Goal: Transaction & Acquisition: Purchase product/service

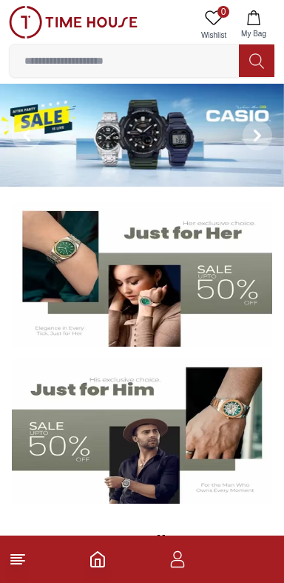
click at [210, 121] on img at bounding box center [142, 135] width 284 height 103
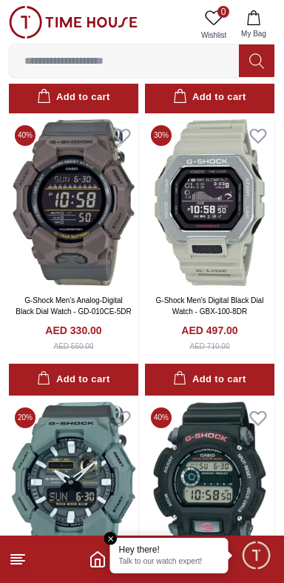
scroll to position [2405, 0]
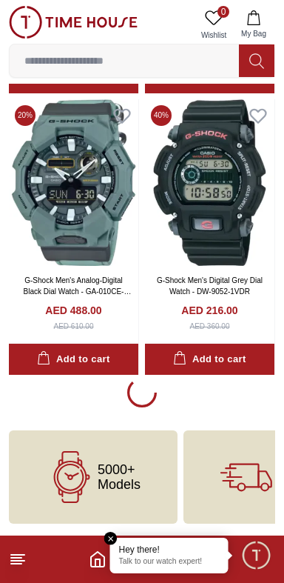
scroll to position [2708, 0]
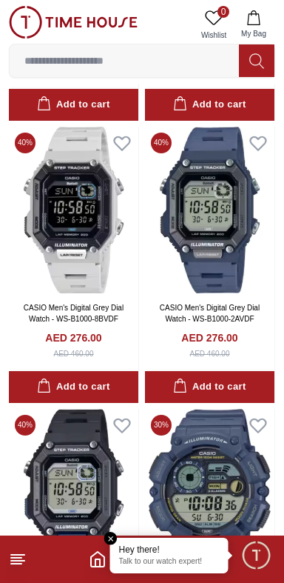
scroll to position [7478, 0]
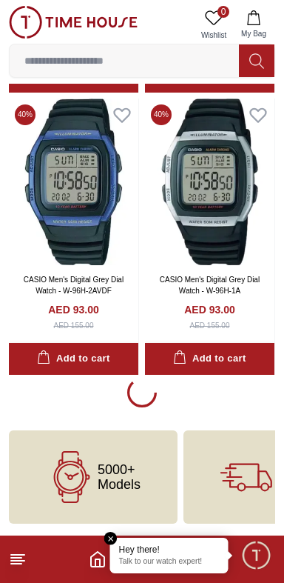
scroll to position [8355, 0]
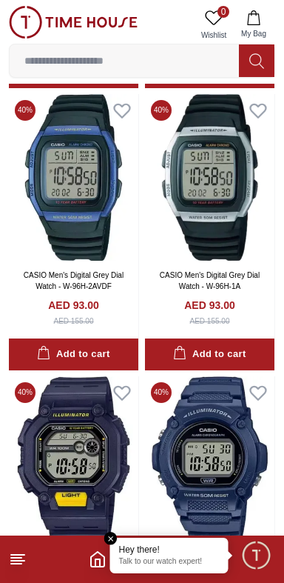
click at [107, 539] on em "Close tooltip" at bounding box center [110, 538] width 13 height 13
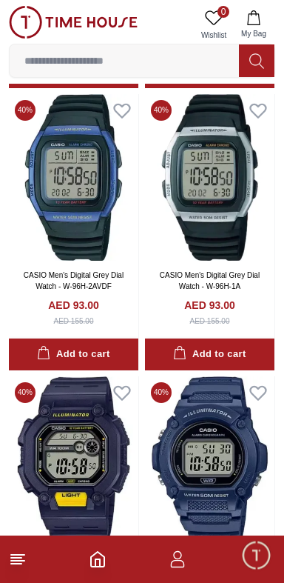
click at [181, 560] on icon "button" at bounding box center [178, 563] width 14 height 7
click at [178, 559] on icon "button" at bounding box center [178, 559] width 18 height 18
click at [170, 562] on icon "button" at bounding box center [178, 559] width 18 height 18
click at [169, 554] on icon "button" at bounding box center [178, 559] width 18 height 18
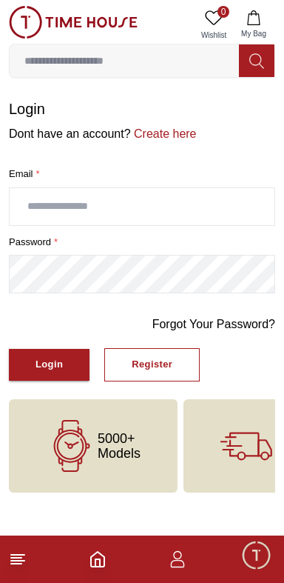
click at [19, 564] on line at bounding box center [16, 564] width 10 height 0
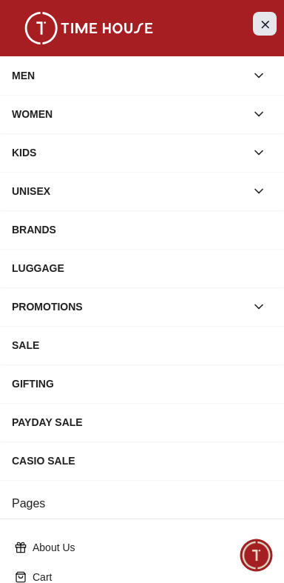
click at [267, 21] on icon "Close Menu" at bounding box center [265, 24] width 7 height 7
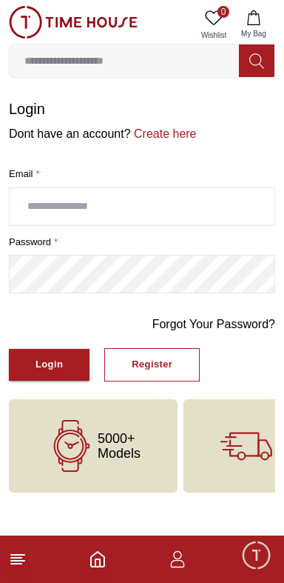
click at [183, 562] on icon "button" at bounding box center [178, 563] width 14 height 7
click at [116, 562] on footer at bounding box center [142, 559] width 284 height 47
click at [98, 564] on icon "Home" at bounding box center [98, 559] width 18 height 18
click at [138, 558] on footer at bounding box center [142, 559] width 284 height 47
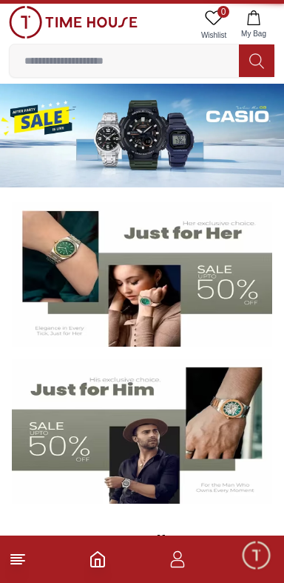
click at [183, 560] on icon "button" at bounding box center [178, 559] width 18 height 18
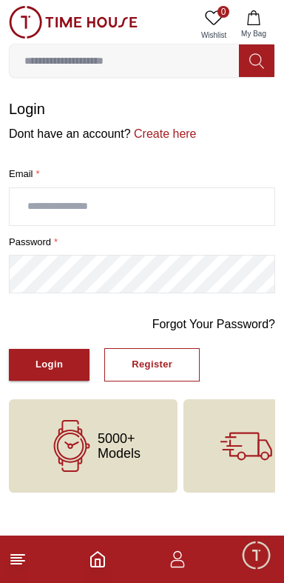
click at [101, 556] on icon "Home" at bounding box center [98, 559] width 18 height 18
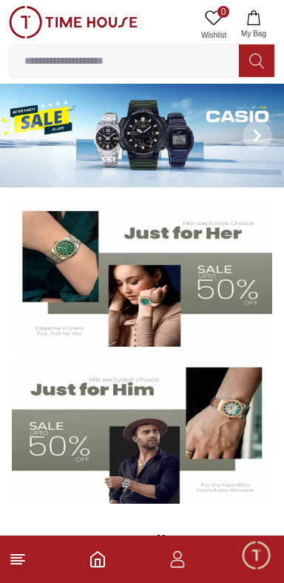
click at [184, 560] on icon "button" at bounding box center [178, 559] width 18 height 18
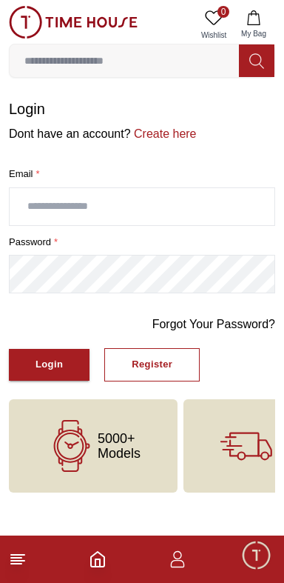
click at [245, 211] on input "text" at bounding box center [142, 206] width 265 height 37
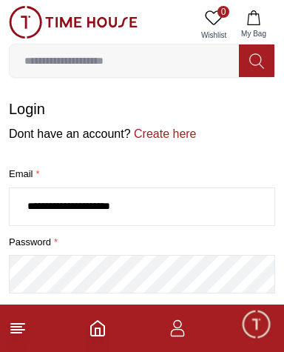
type input "**********"
click at [249, 241] on label "password *" at bounding box center [142, 242] width 267 height 15
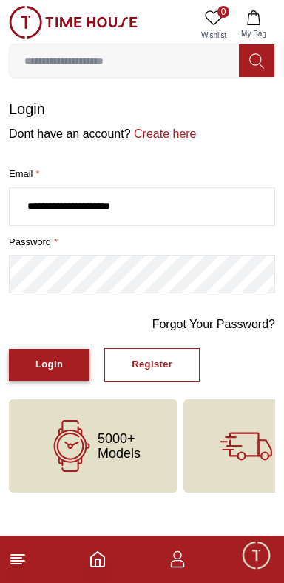
click at [63, 362] on button "Login" at bounding box center [49, 365] width 81 height 32
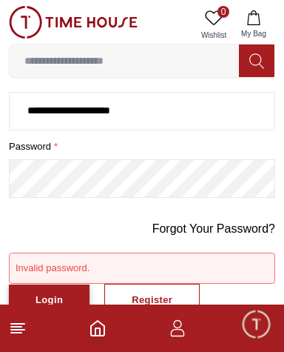
scroll to position [100, 0]
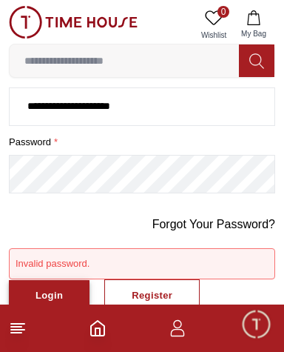
click at [66, 290] on button "Login" at bounding box center [49, 296] width 81 height 32
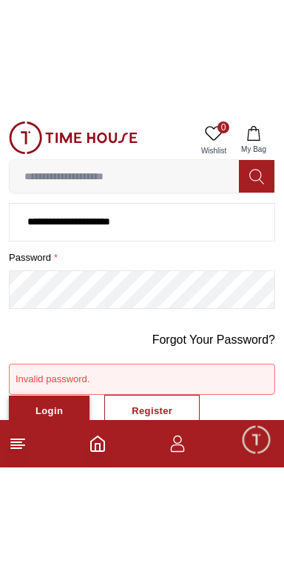
scroll to position [0, 0]
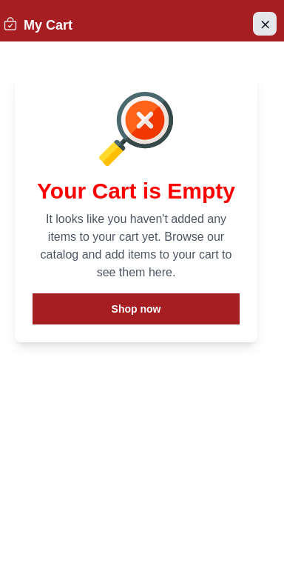
click at [261, 24] on icon "Close Account" at bounding box center [265, 24] width 12 height 19
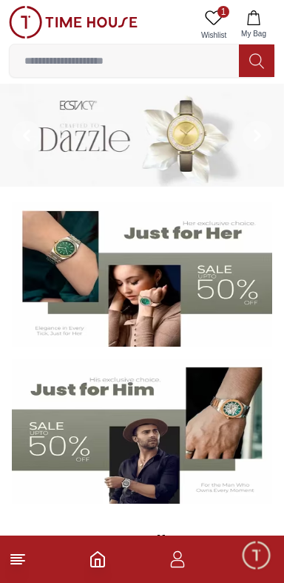
click at [259, 552] on span "Minimize live chat window" at bounding box center [256, 554] width 43 height 43
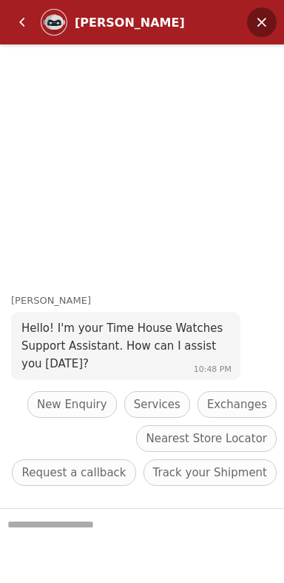
click at [265, 9] on em "Minimize" at bounding box center [262, 22] width 30 height 30
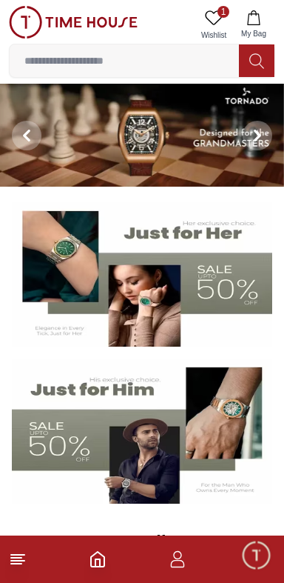
click at [207, 13] on icon at bounding box center [214, 17] width 17 height 14
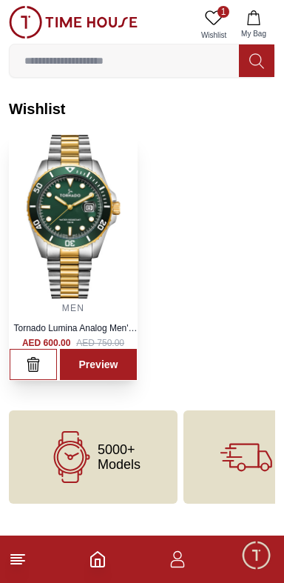
click at [92, 323] on link "Tornado Lumina Analog Men's Green Dial Analog Watch - T22001-TBTH" at bounding box center [75, 340] width 124 height 34
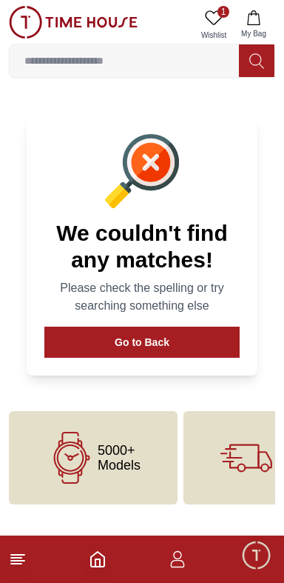
click at [215, 16] on icon at bounding box center [214, 18] width 18 height 18
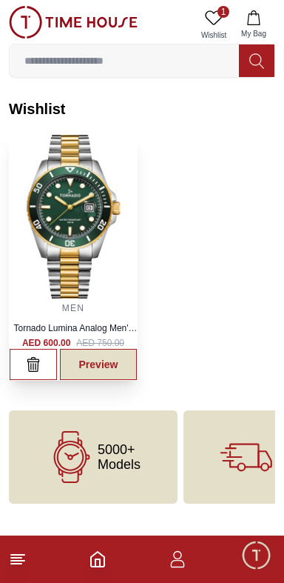
click at [113, 360] on link "Preview" at bounding box center [98, 364] width 77 height 31
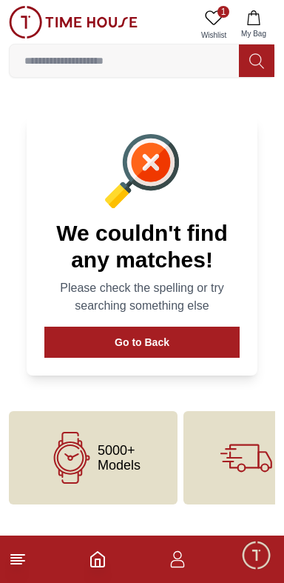
click at [24, 557] on icon at bounding box center [18, 559] width 18 height 18
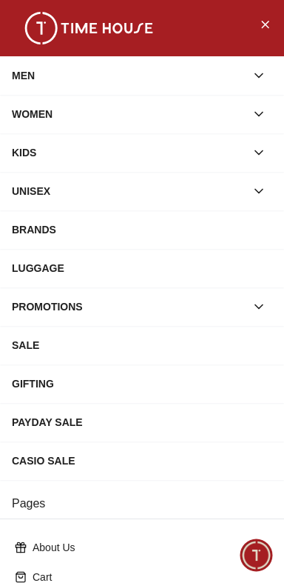
scroll to position [250, 0]
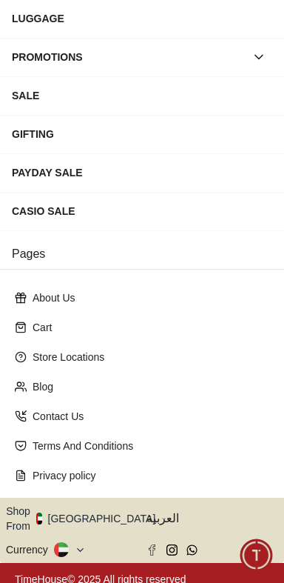
click at [95, 511] on button "Shop From UAE" at bounding box center [86, 519] width 161 height 30
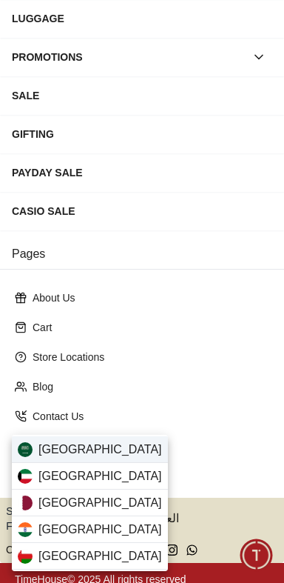
click at [113, 447] on div "Saudi Arabia" at bounding box center [90, 449] width 156 height 27
